Goal: Information Seeking & Learning: Check status

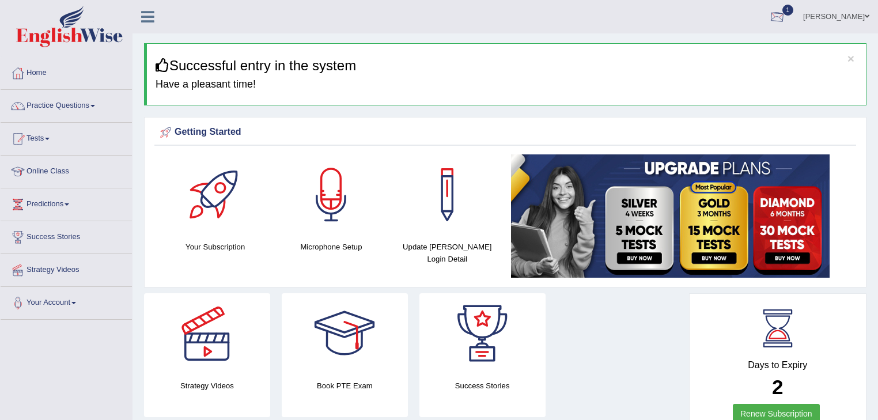
click at [786, 16] on div at bounding box center [777, 17] width 17 height 17
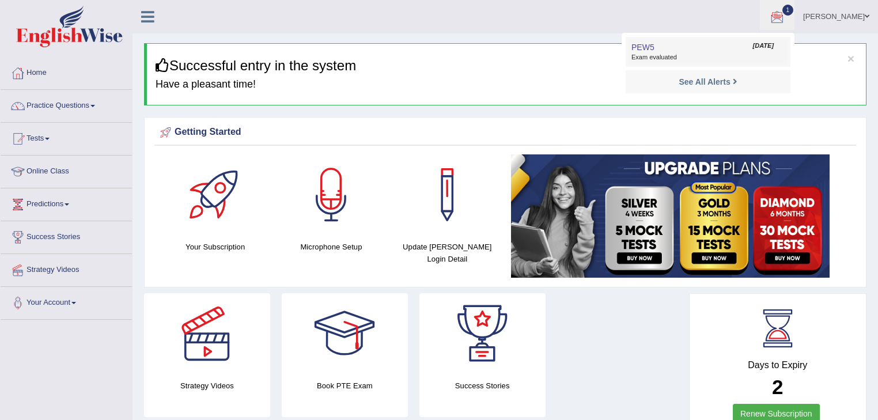
click at [667, 53] on span "Exam evaluated" at bounding box center [708, 57] width 153 height 9
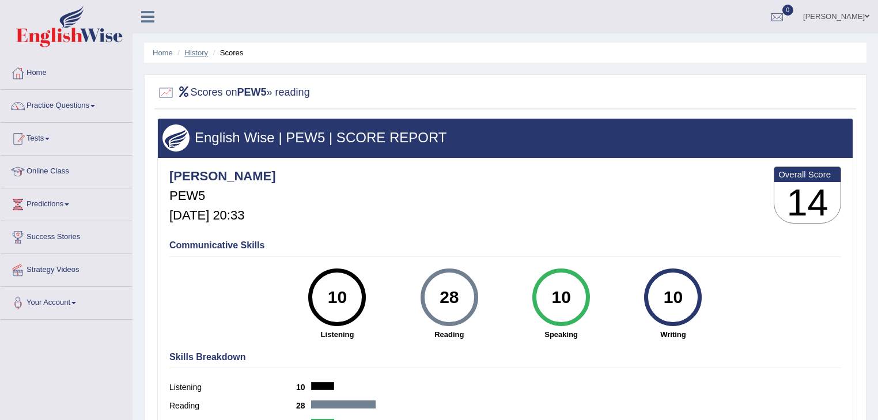
click at [196, 52] on link "History" at bounding box center [196, 52] width 23 height 9
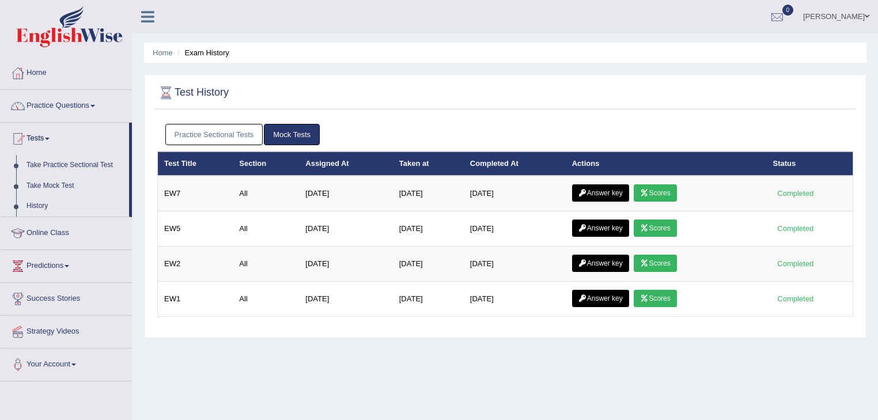
click at [242, 134] on link "Practice Sectional Tests" at bounding box center [214, 134] width 98 height 21
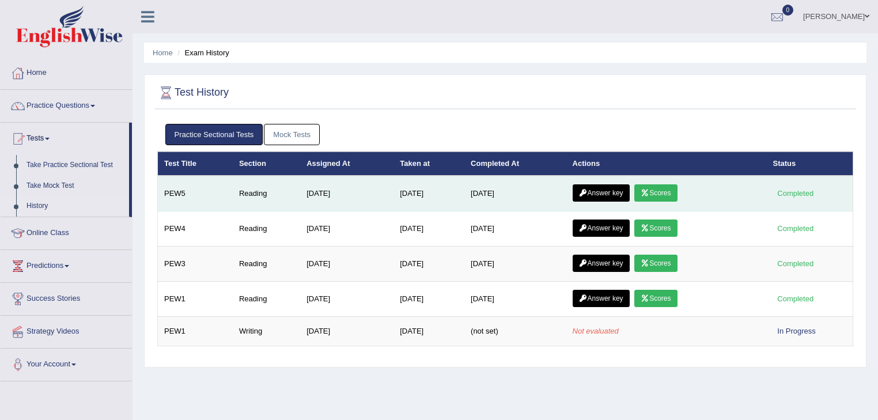
click at [592, 191] on link "Answer key" at bounding box center [601, 192] width 57 height 17
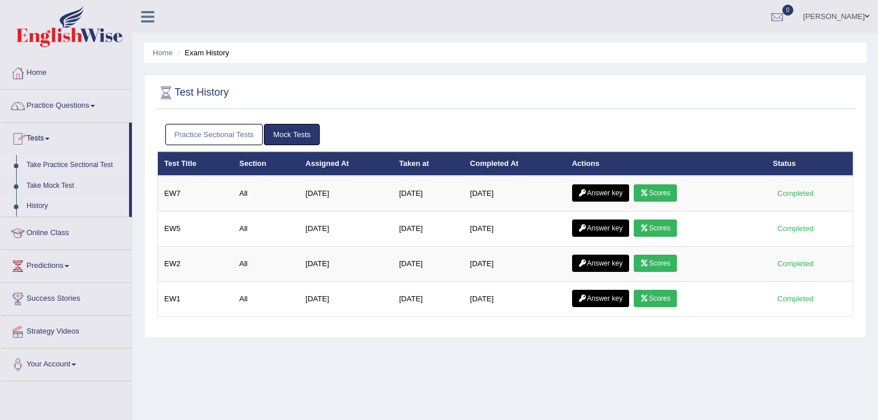
click at [94, 163] on link "Take Practice Sectional Test" at bounding box center [75, 165] width 108 height 21
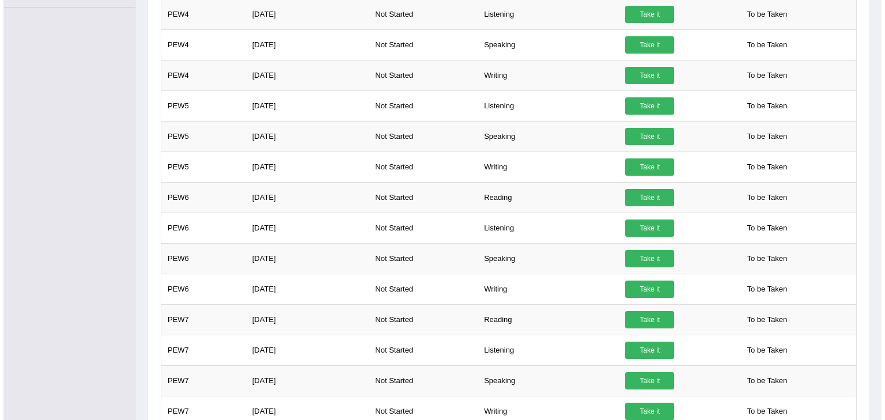
scroll to position [415, 0]
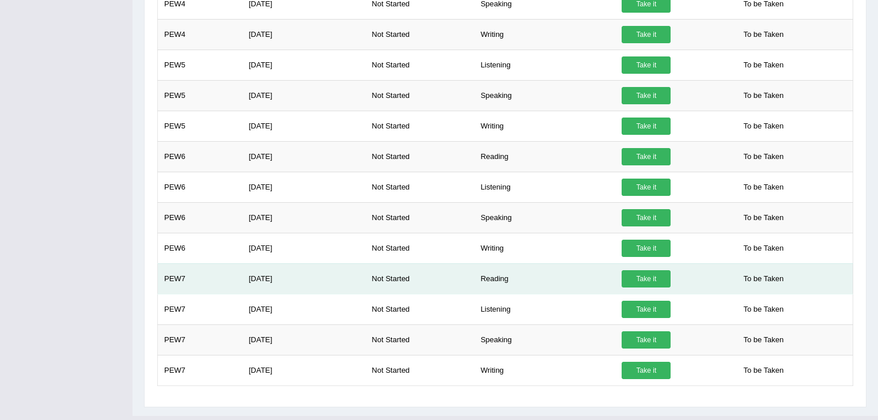
click at [655, 278] on link "Take it" at bounding box center [646, 278] width 49 height 17
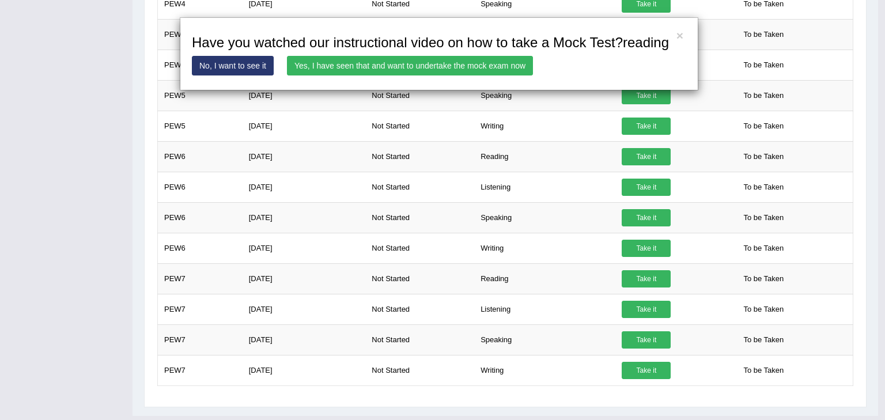
click at [409, 66] on link "Yes, I have seen that and want to undertake the mock exam now" at bounding box center [410, 66] width 246 height 20
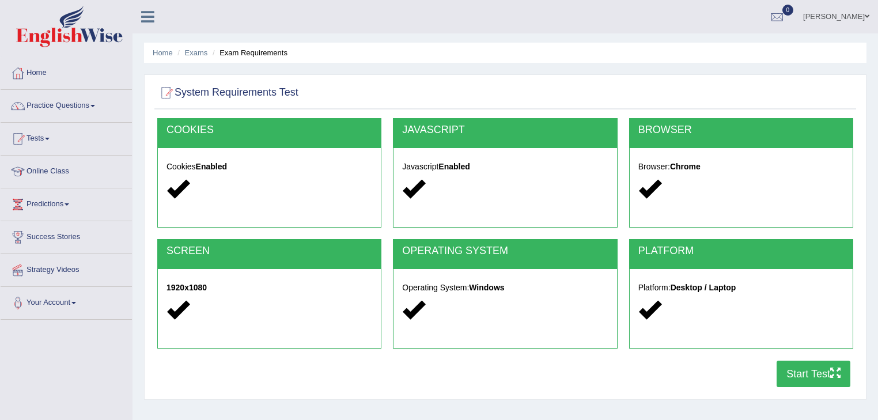
click at [822, 376] on button "Start Test" at bounding box center [814, 374] width 74 height 27
